Goal: Find specific page/section: Locate a particular part of the current website

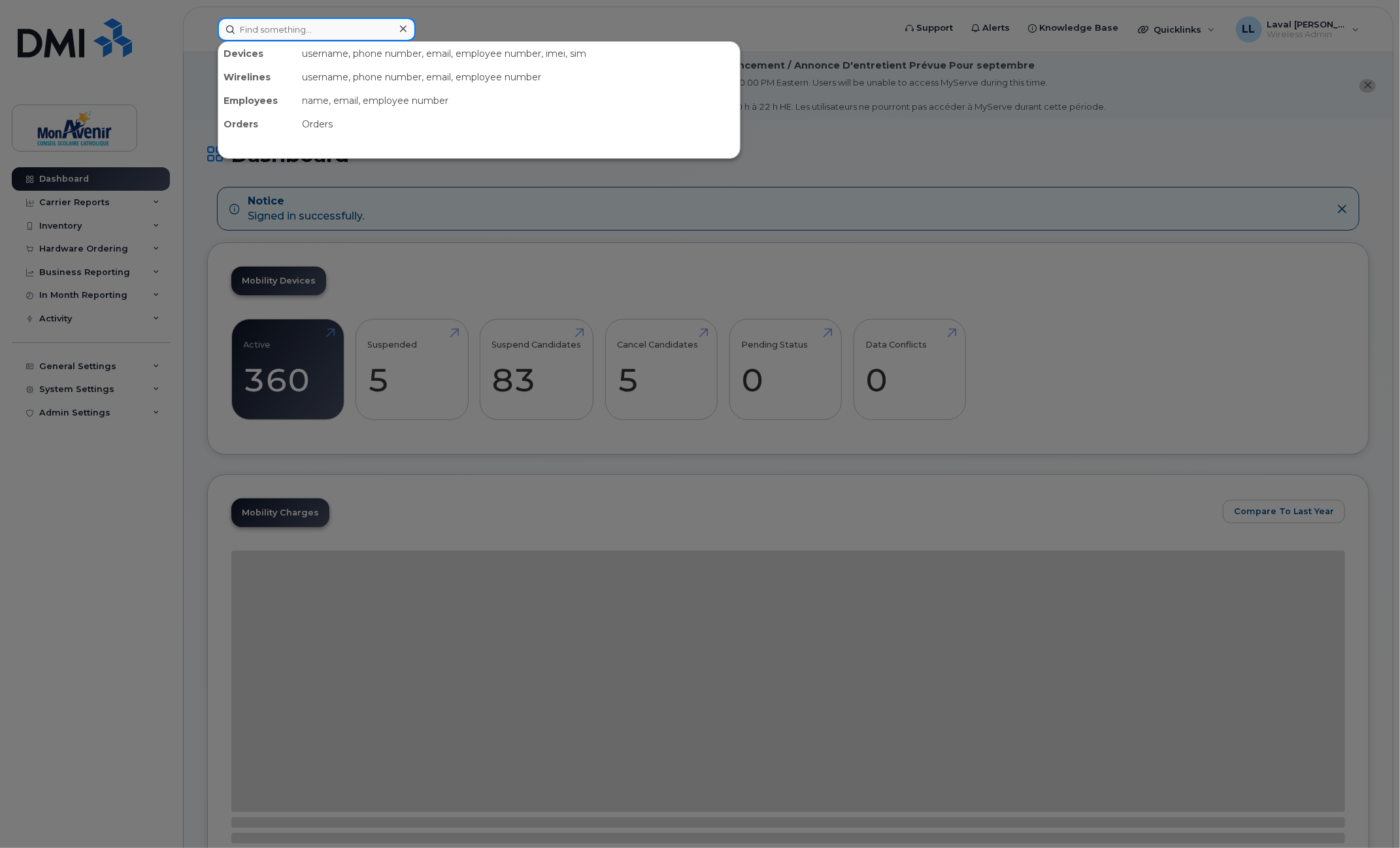
click at [308, 25] on input at bounding box center [317, 29] width 198 height 24
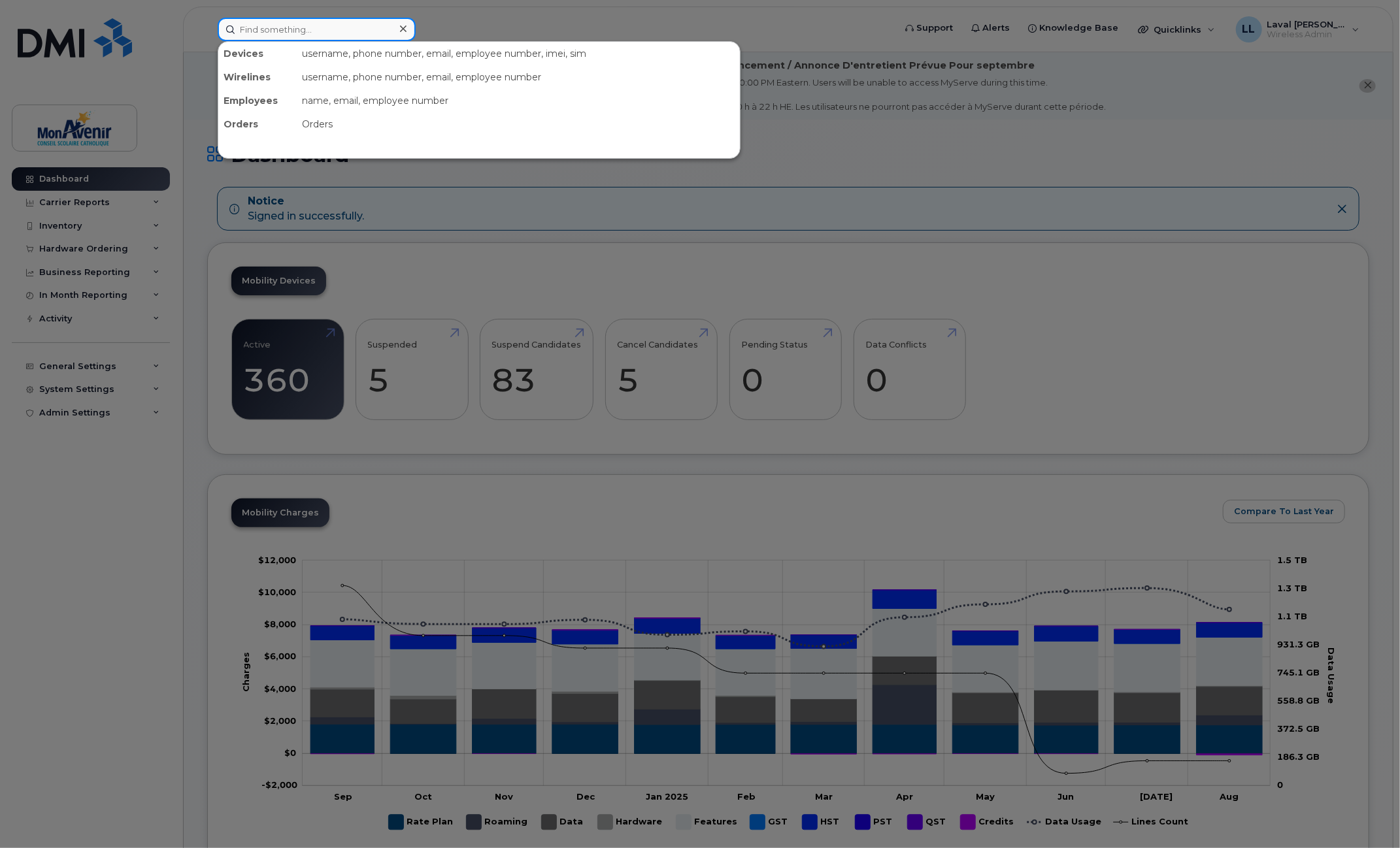
paste input "89302610104346769744"
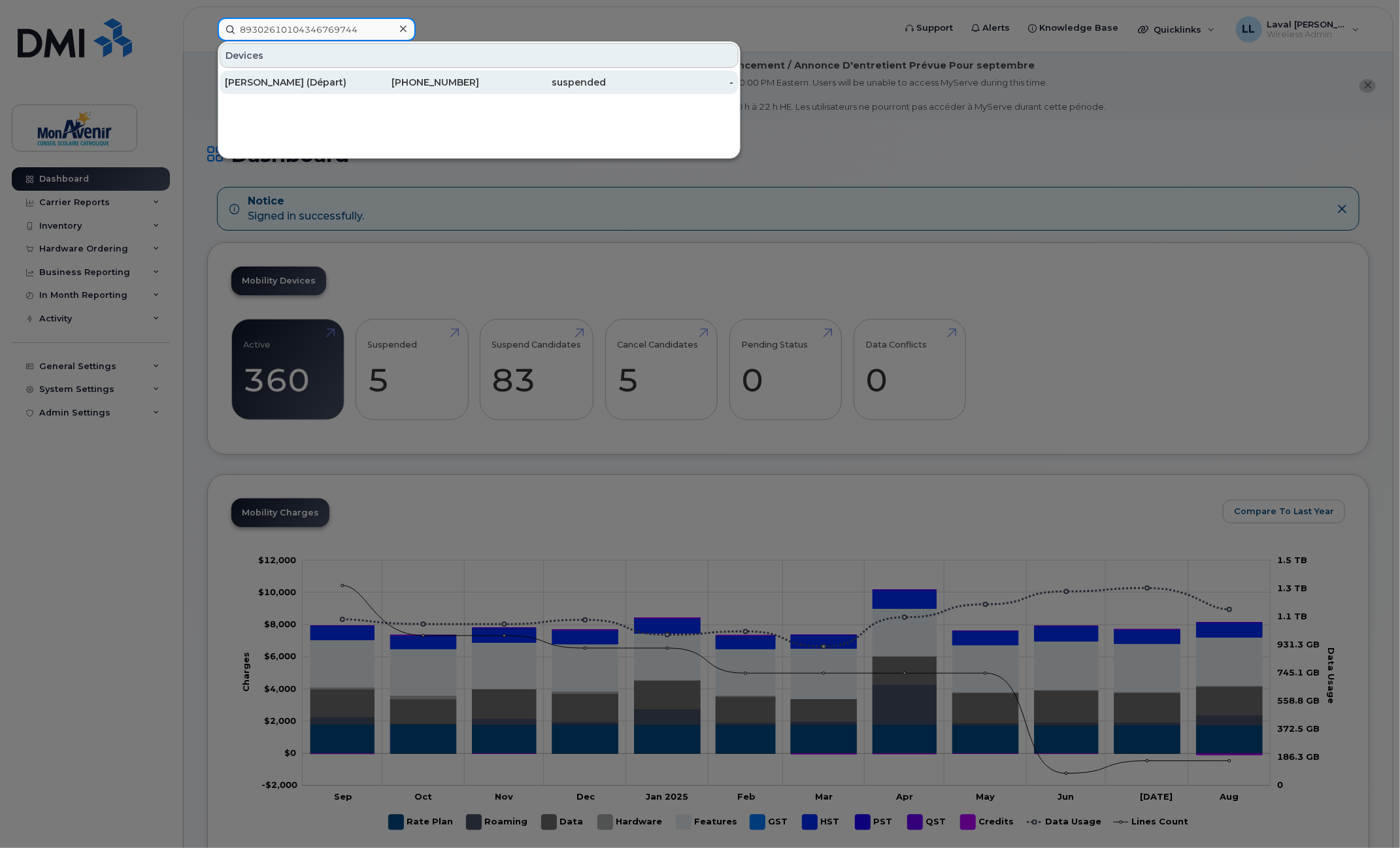
type input "89302610104346769744"
click at [305, 76] on div "[PERSON_NAME] (Départ)" at bounding box center [289, 82] width 127 height 13
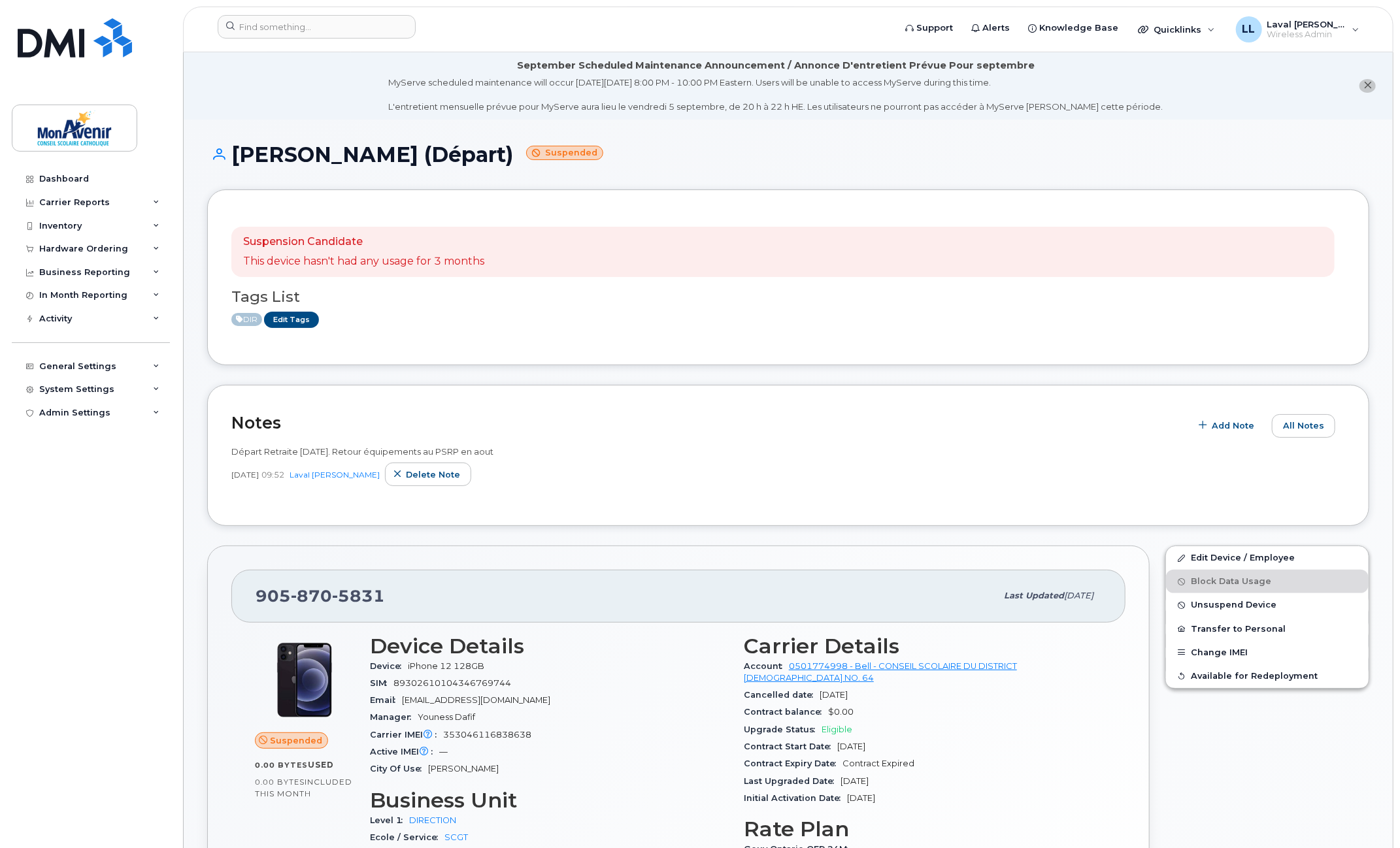
click at [821, 512] on div "Notes Add Note All Notes Départ Retraite 16/5/2025. Retour équipements au PSRP …" at bounding box center [788, 456] width 1162 height 142
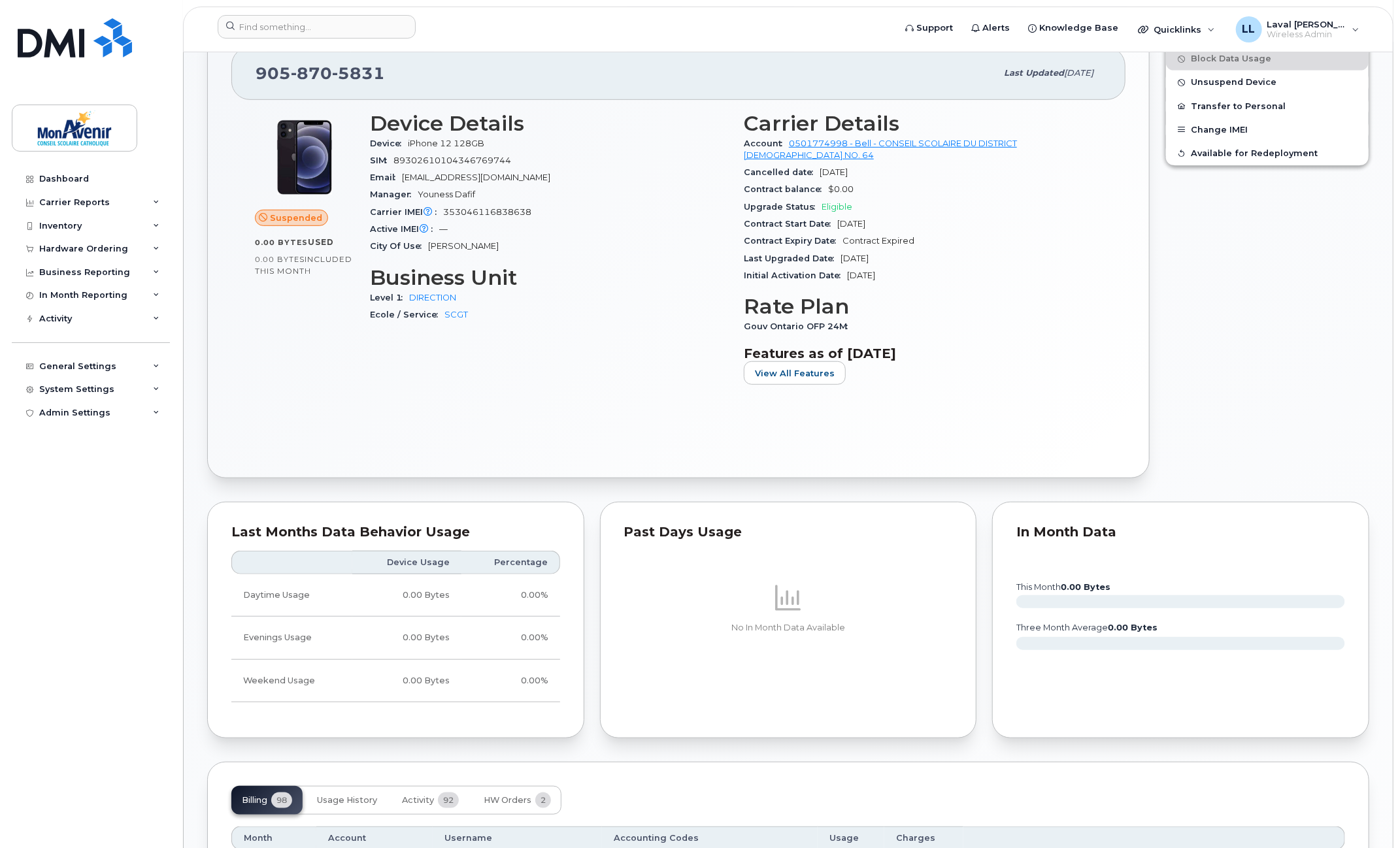
scroll to position [327, 0]
